Goal: Information Seeking & Learning: Learn about a topic

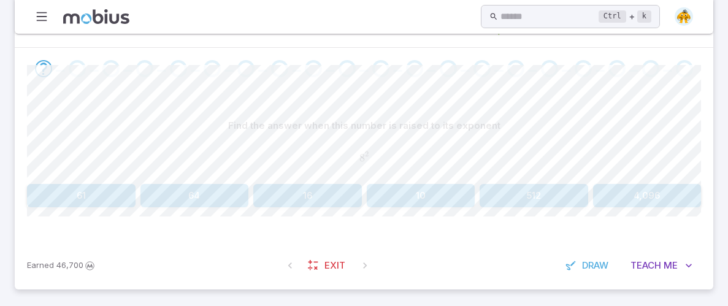
click at [323, 193] on button "16" at bounding box center [307, 195] width 109 height 23
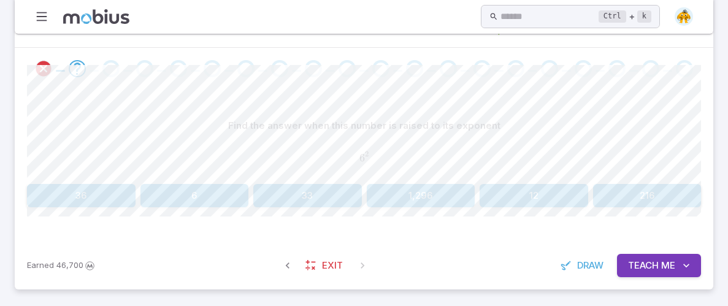
click at [106, 187] on button "36" at bounding box center [81, 195] width 109 height 23
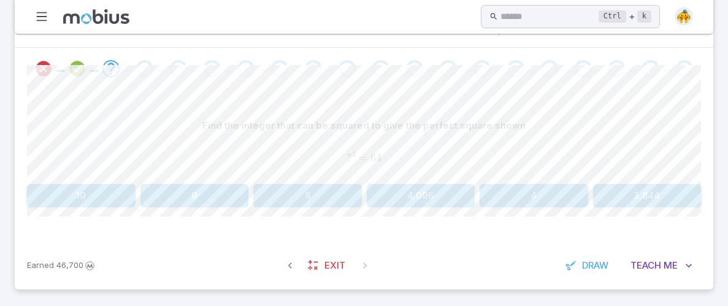
click at [347, 188] on button "8" at bounding box center [307, 195] width 109 height 23
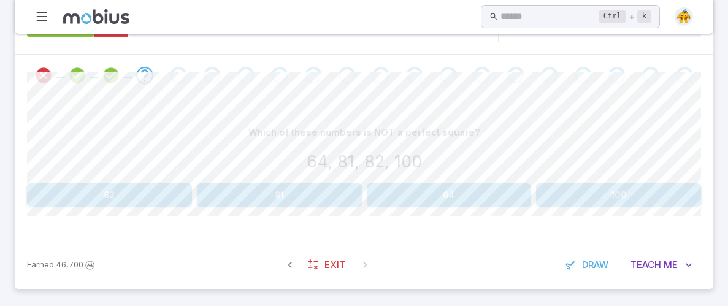
scroll to position [240, 0]
click at [132, 208] on div "Which of these numbers is NOT a perfect square? 64, 81, 82, 100 82 81 64 100 Ca…" at bounding box center [364, 170] width 674 height 145
click at [132, 193] on button "82" at bounding box center [109, 196] width 165 height 23
click at [377, 199] on button "Not a Perfect Square" at bounding box center [534, 196] width 335 height 23
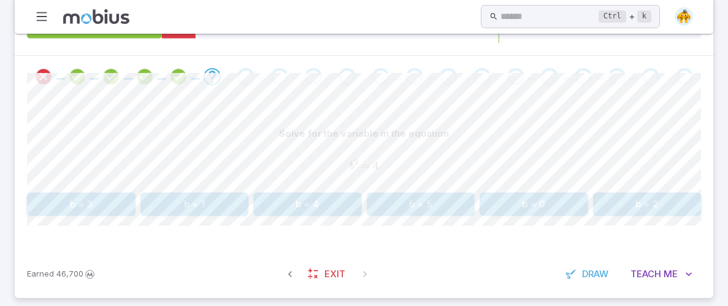
click at [670, 205] on button "b = 2" at bounding box center [647, 204] width 109 height 23
click at [549, 198] on button "b = 36" at bounding box center [534, 204] width 109 height 23
click at [339, 208] on button "p = 100" at bounding box center [307, 203] width 109 height 23
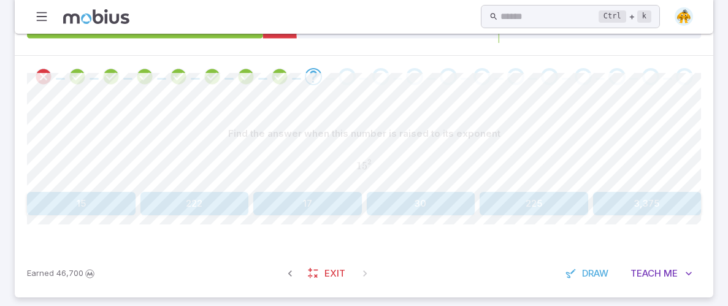
click at [212, 212] on button "222" at bounding box center [194, 203] width 109 height 23
click at [387, 202] on button "p = 100" at bounding box center [421, 203] width 109 height 23
click at [88, 202] on button "6" at bounding box center [81, 203] width 109 height 23
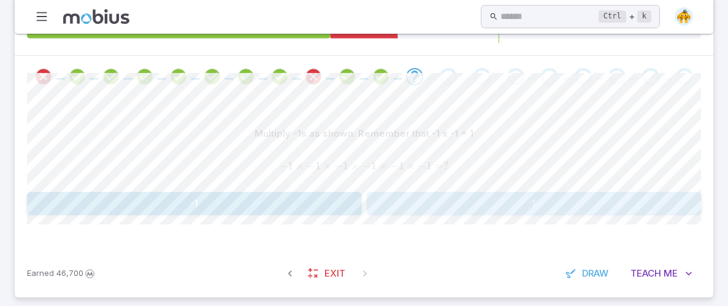
click at [426, 213] on button "1" at bounding box center [534, 203] width 335 height 23
click at [424, 218] on div "Find the answer when this number is raised to its exponent ( − 5 ) 3 (-5)^{3} (…" at bounding box center [364, 174] width 674 height 152
click at [676, 196] on button "25" at bounding box center [647, 203] width 109 height 23
